Goal: Information Seeking & Learning: Learn about a topic

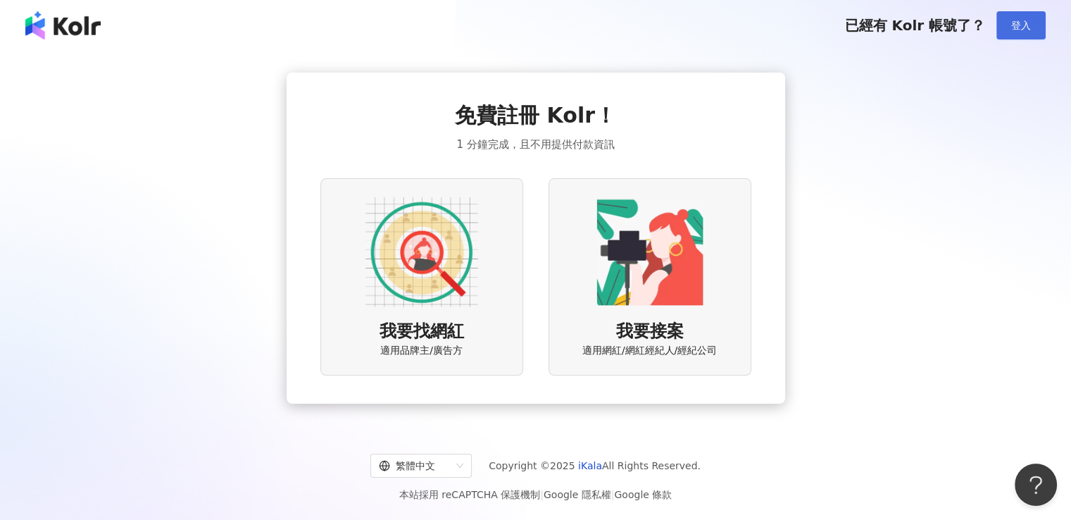
click at [1020, 32] on button "登入" at bounding box center [1021, 25] width 49 height 28
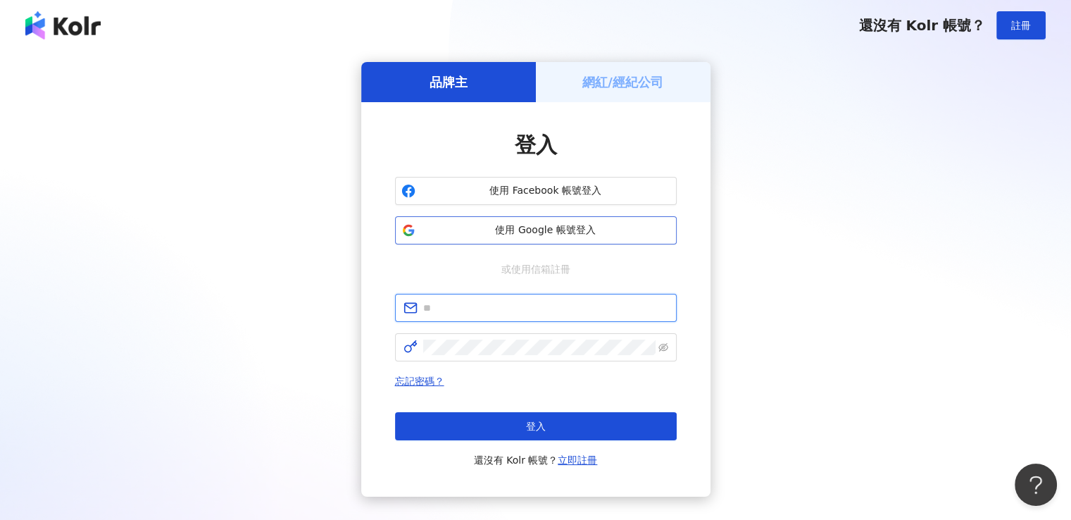
type input "**********"
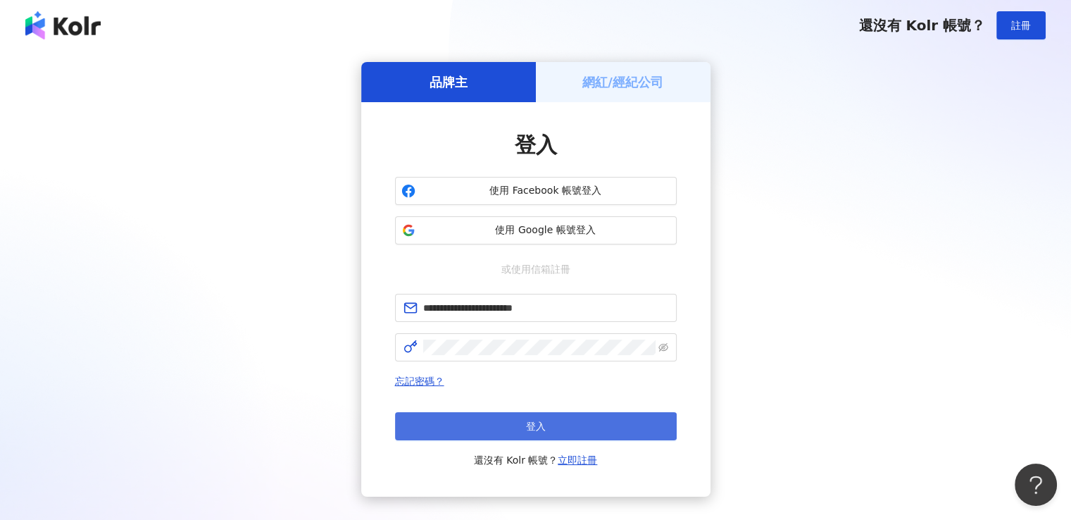
click at [506, 424] on button "登入" at bounding box center [536, 426] width 282 height 28
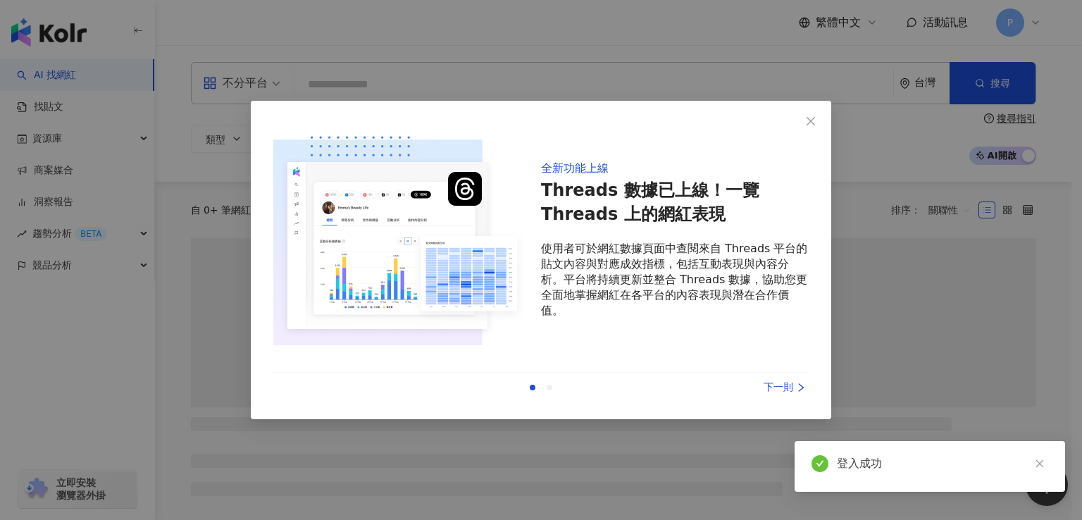
click at [370, 86] on div "全新功能上線 Threads 數據已上線！一覽 Threads 上的網紅表現 使用者可於網紅數據頁面中查閱來自 Threads 平台的貼文內容與對應成效指標，…" at bounding box center [541, 260] width 1082 height 520
click at [815, 122] on icon "close" at bounding box center [810, 121] width 11 height 11
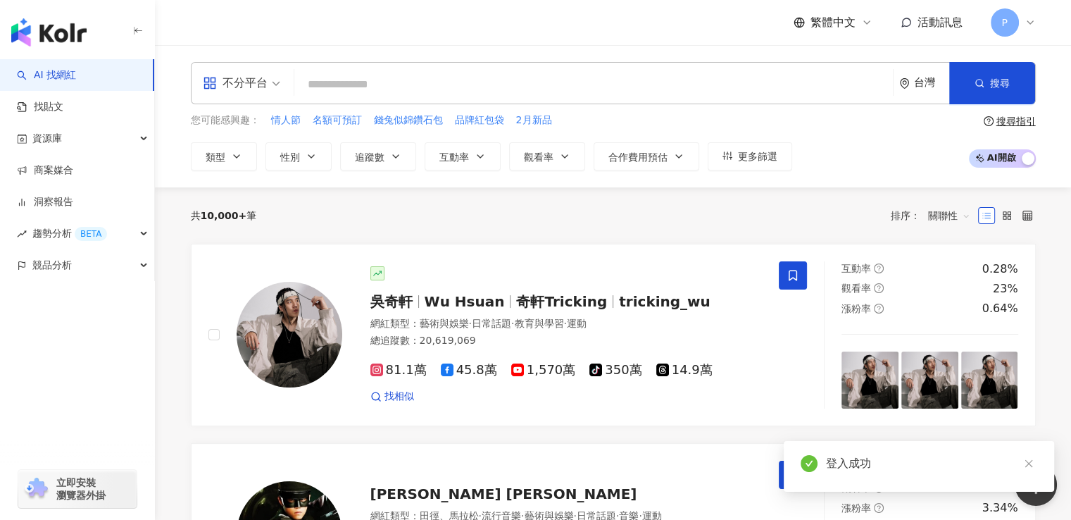
click at [559, 89] on input "search" at bounding box center [593, 84] width 587 height 27
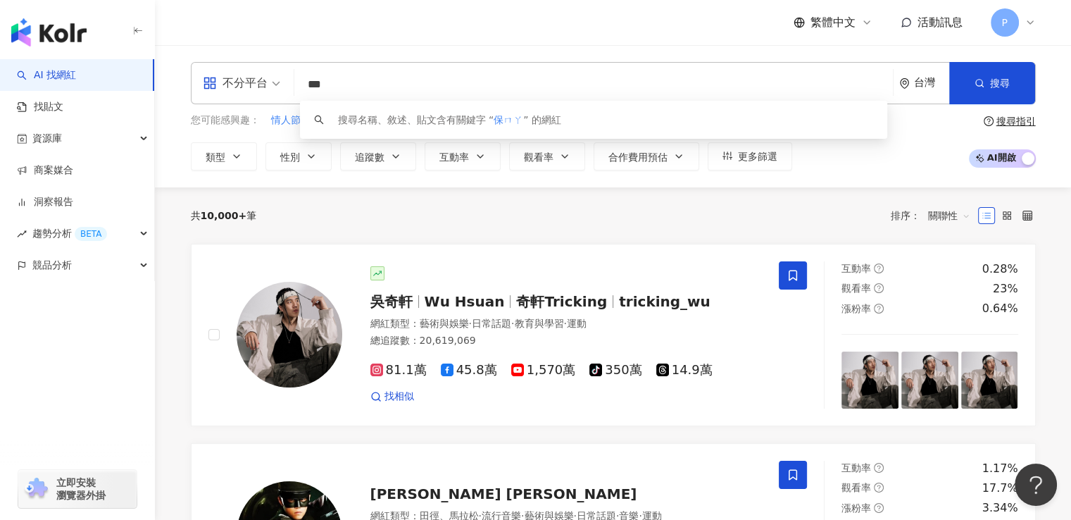
type input "**"
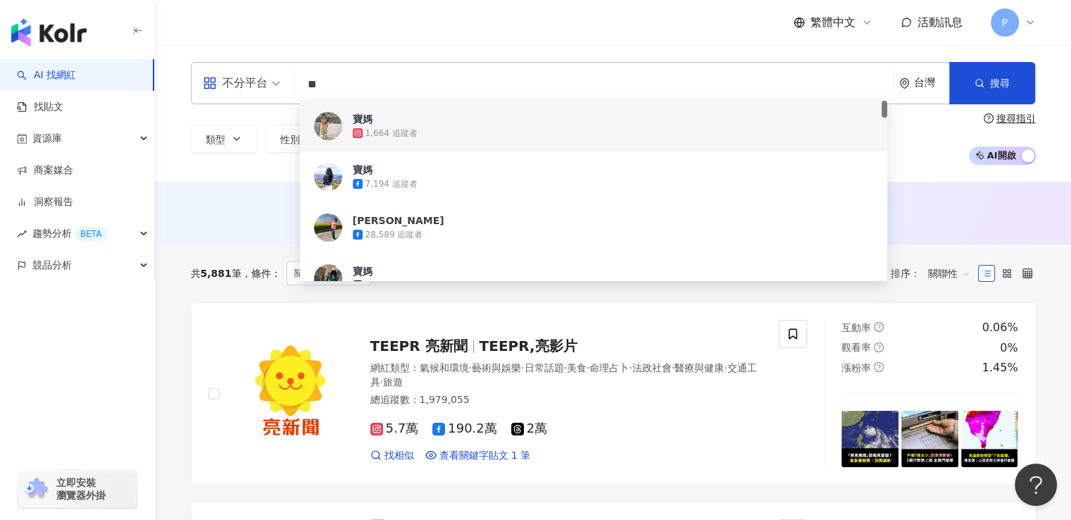
click at [379, 121] on span "寶媽" at bounding box center [586, 119] width 467 height 14
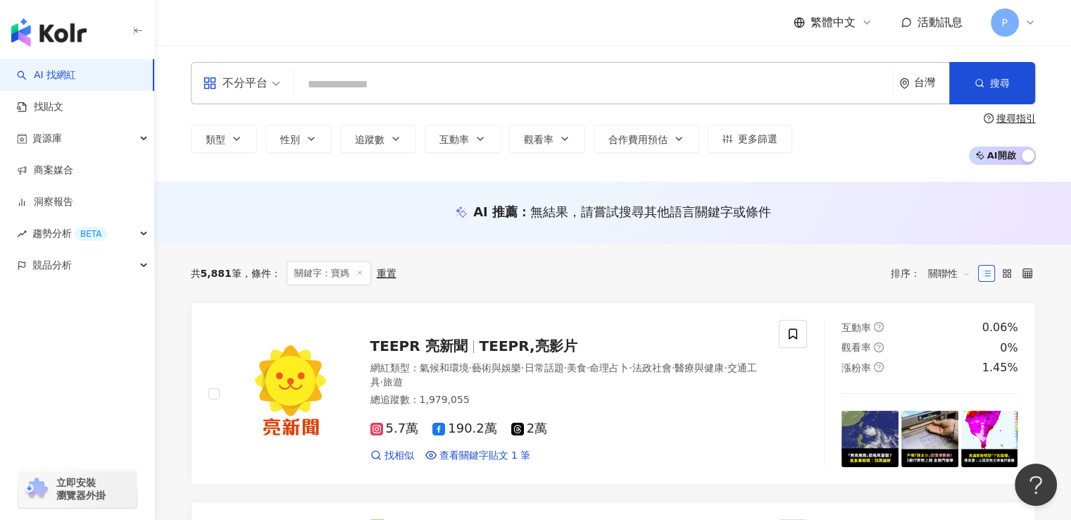
click at [373, 74] on input "search" at bounding box center [593, 84] width 587 height 27
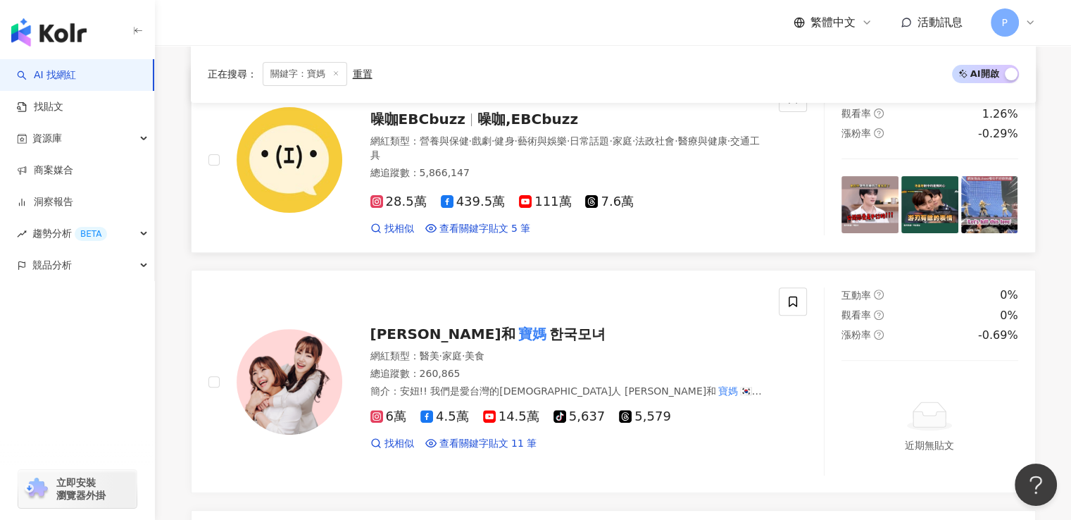
scroll to position [564, 0]
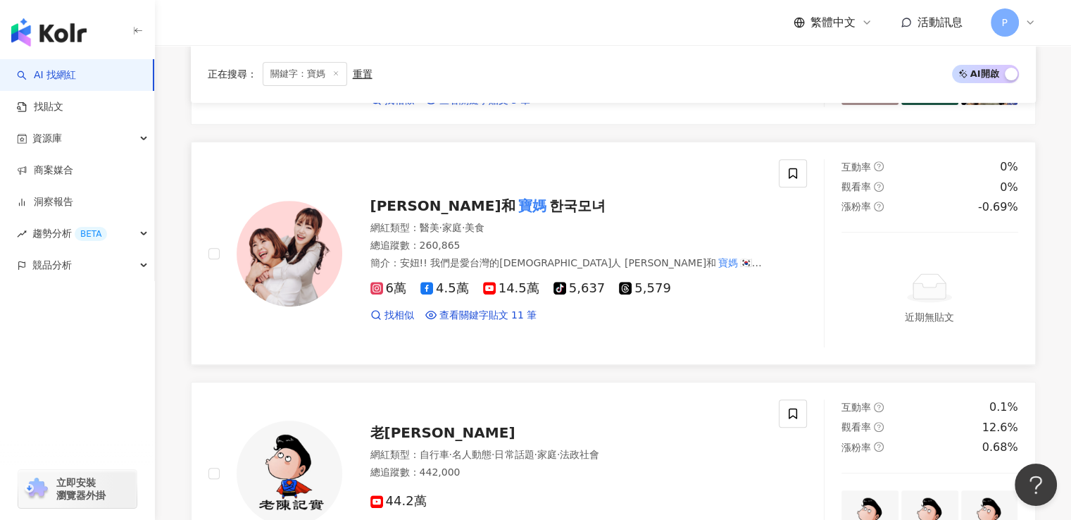
type input "**"
drag, startPoint x: 322, startPoint y: 248, endPoint x: 590, endPoint y: 167, distance: 280.3
drag, startPoint x: 590, startPoint y: 167, endPoint x: 456, endPoint y: 210, distance: 140.6
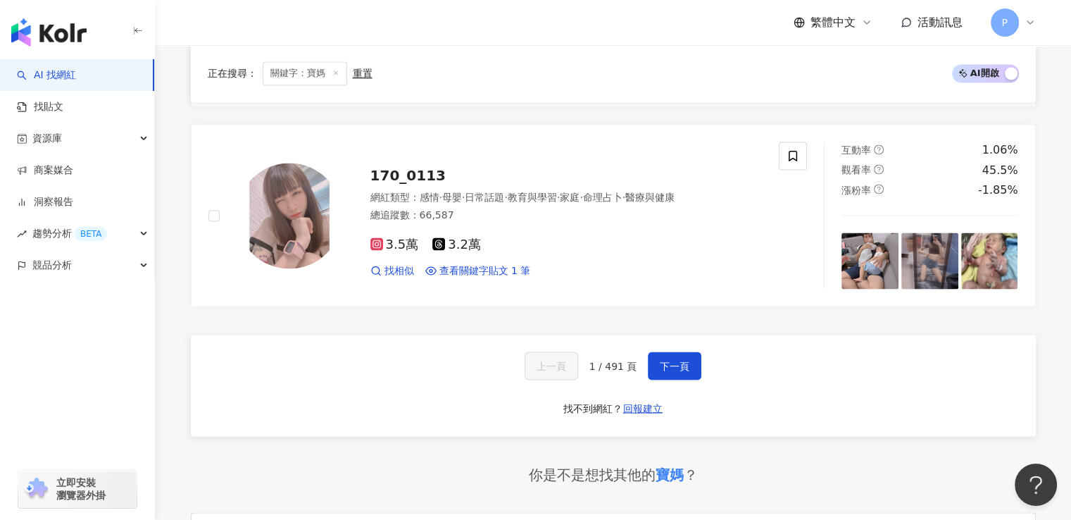
scroll to position [2677, 0]
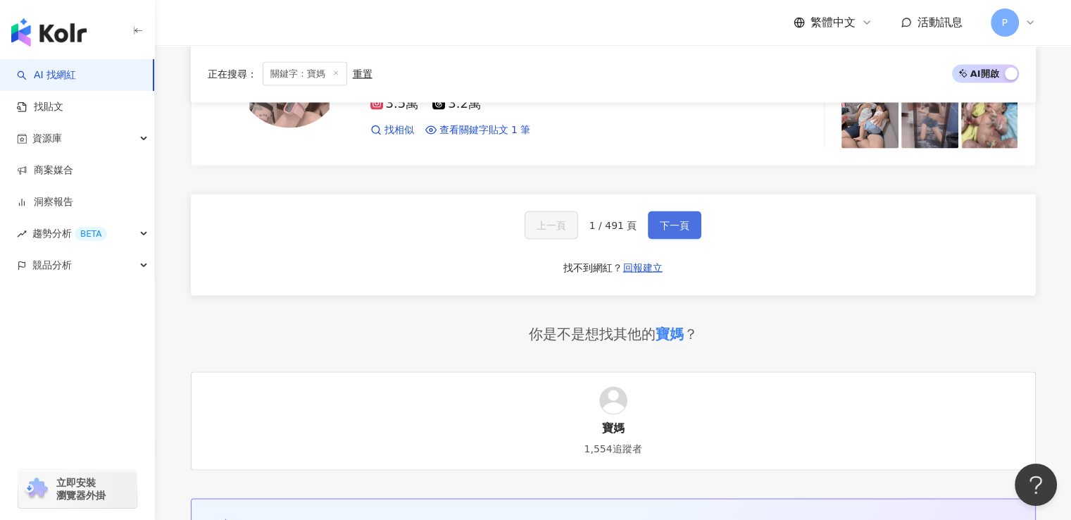
click at [661, 219] on span "下一頁" at bounding box center [675, 224] width 30 height 11
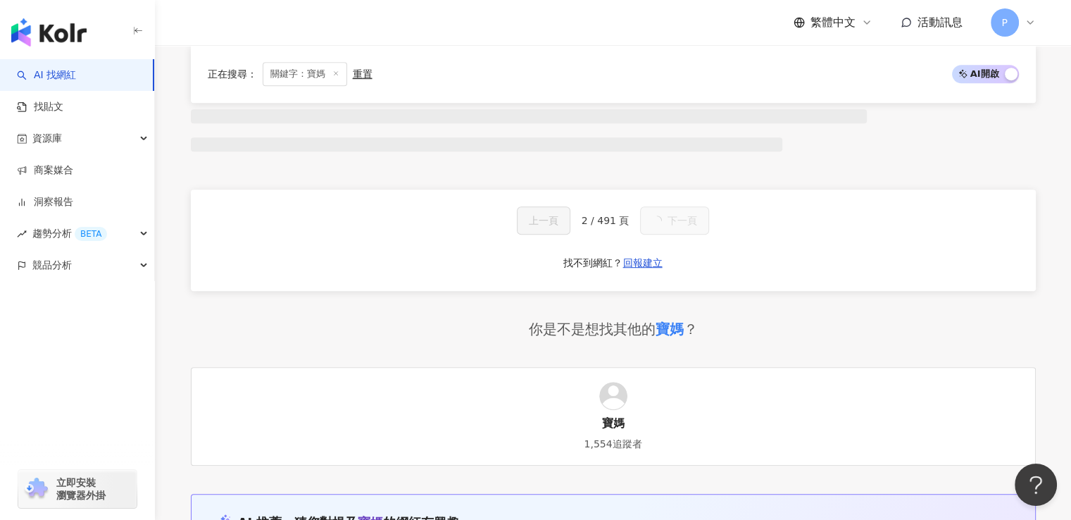
scroll to position [907, 0]
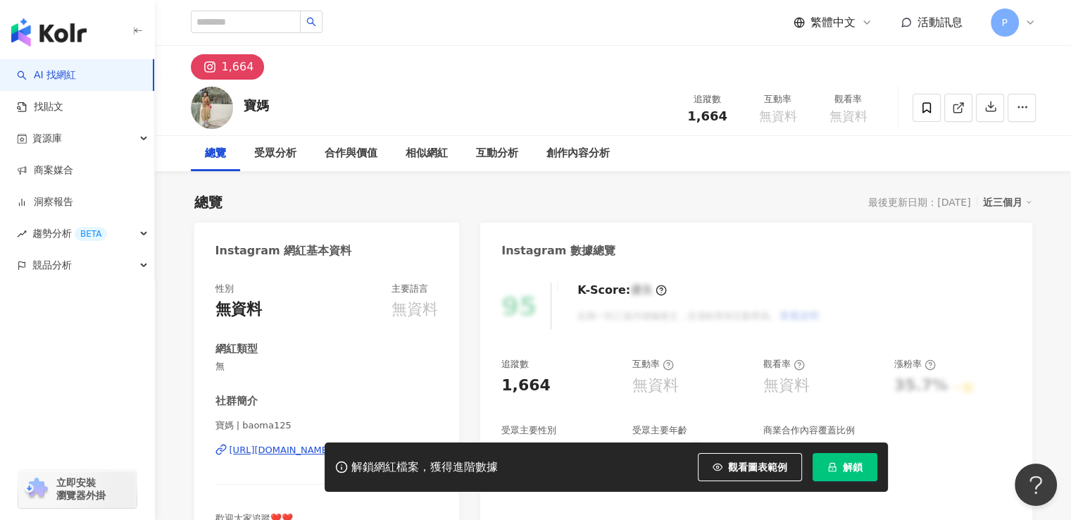
click at [194, 105] on img at bounding box center [212, 108] width 42 height 42
click at [206, 105] on img at bounding box center [212, 108] width 42 height 42
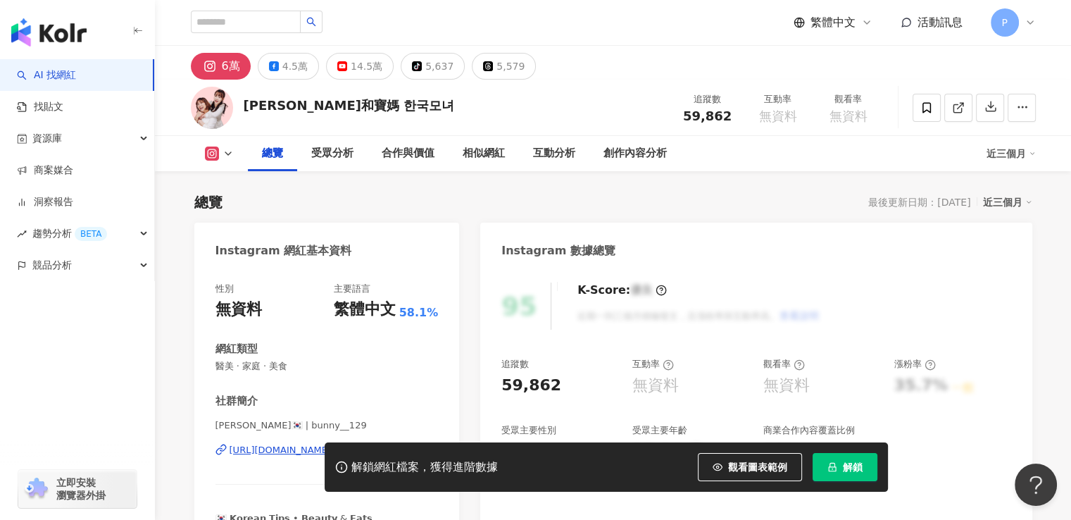
click at [220, 154] on button at bounding box center [219, 154] width 57 height 14
click at [230, 153] on icon at bounding box center [228, 153] width 11 height 11
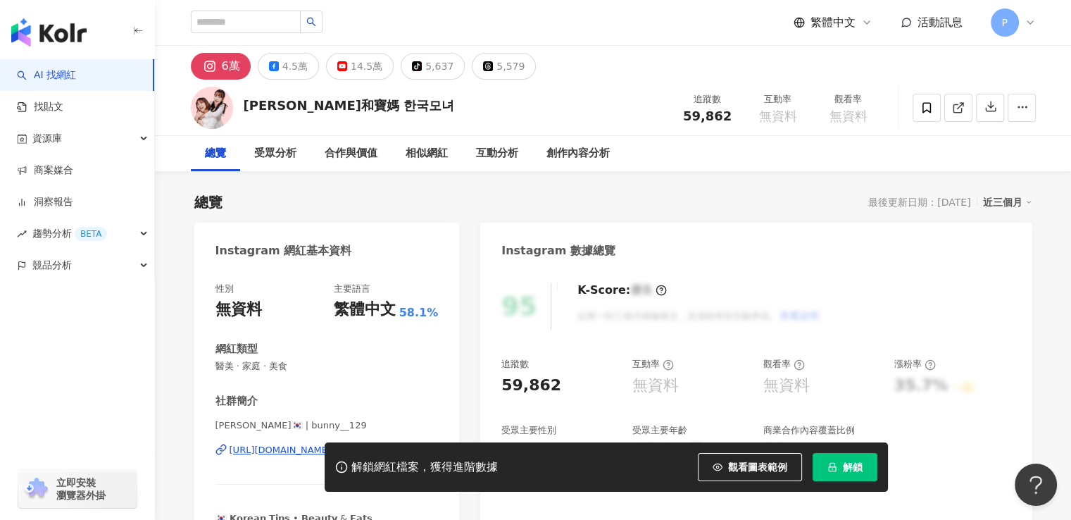
click at [217, 149] on div "總覽" at bounding box center [215, 153] width 21 height 17
click at [230, 151] on div "總覽" at bounding box center [215, 153] width 49 height 35
click at [217, 153] on div "總覽" at bounding box center [215, 153] width 21 height 17
click at [213, 104] on img at bounding box center [212, 108] width 42 height 42
click at [223, 66] on div "6萬" at bounding box center [231, 66] width 18 height 20
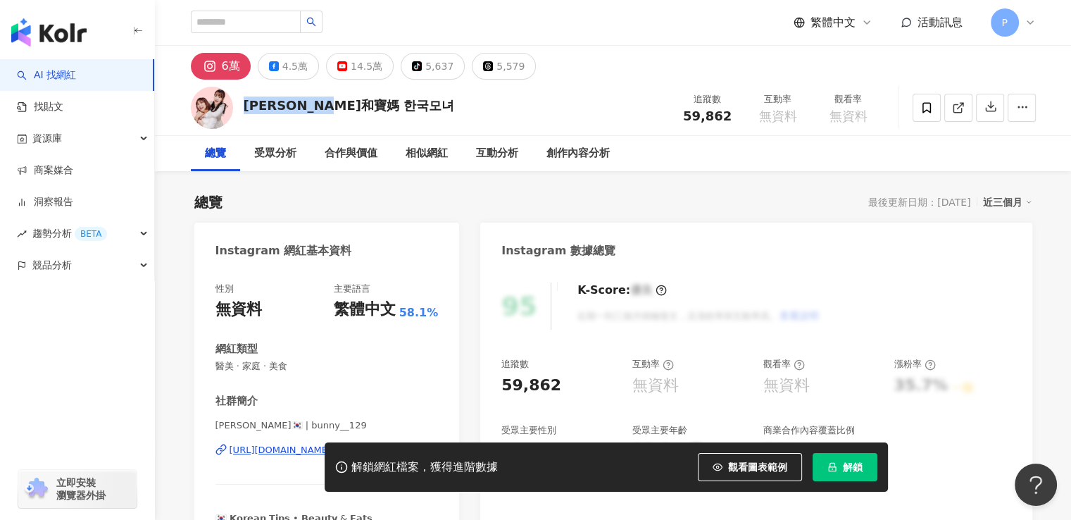
drag, startPoint x: 244, startPoint y: 105, endPoint x: 360, endPoint y: 108, distance: 116.3
click at [360, 108] on div "寶妮和寶媽 한국모녀 追蹤數 59,862 互動率 無資料 觀看率 無資料" at bounding box center [614, 108] width 902 height 56
copy div "寶妮和寶媽 한국모녀"
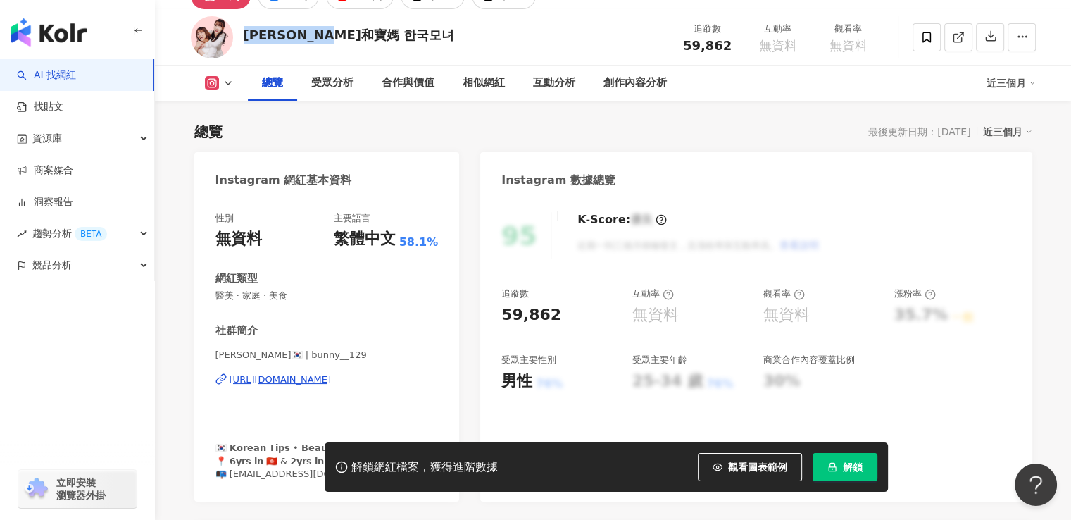
scroll to position [141, 0]
